Goal: Communication & Community: Answer question/provide support

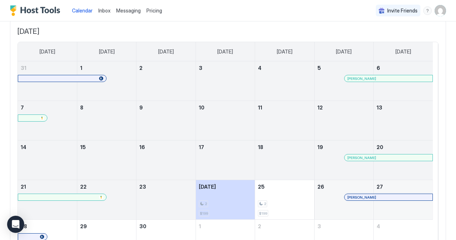
scroll to position [66, 0]
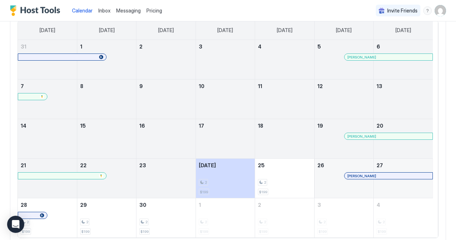
click at [357, 173] on div at bounding box center [358, 176] width 6 height 6
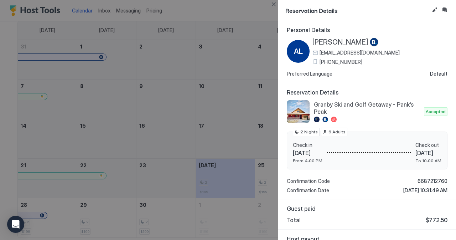
click at [178, 10] on div at bounding box center [228, 120] width 456 height 240
click at [104, 7] on div at bounding box center [228, 120] width 456 height 240
click at [272, 2] on button "Close" at bounding box center [273, 4] width 9 height 9
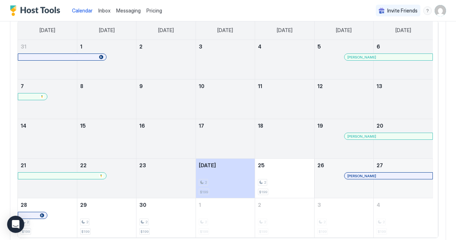
click at [102, 10] on span "Inbox" at bounding box center [104, 10] width 12 height 6
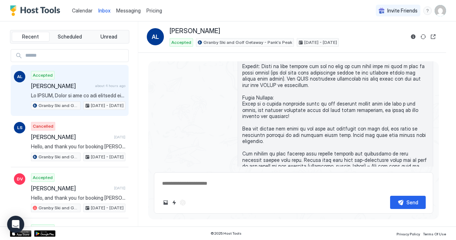
scroll to position [420, 0]
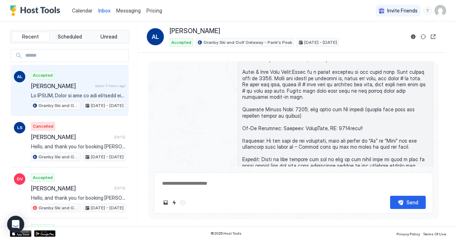
type textarea "*"
